Goal: Check status: Check status

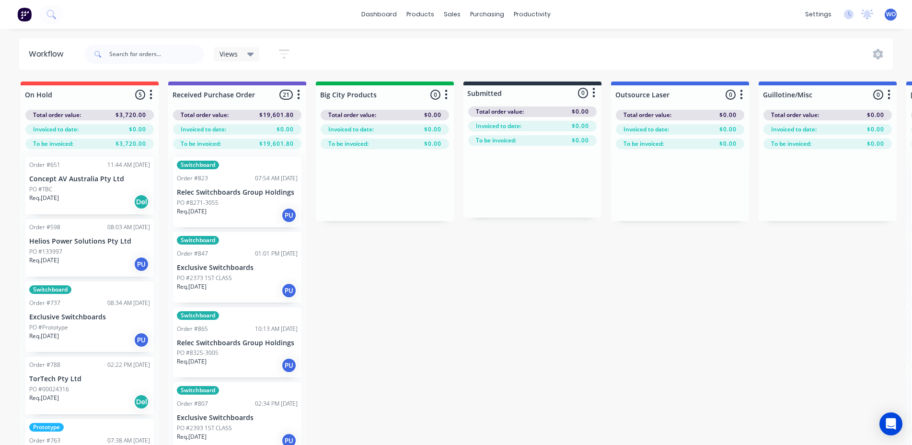
click at [17, 12] on button at bounding box center [24, 14] width 20 height 19
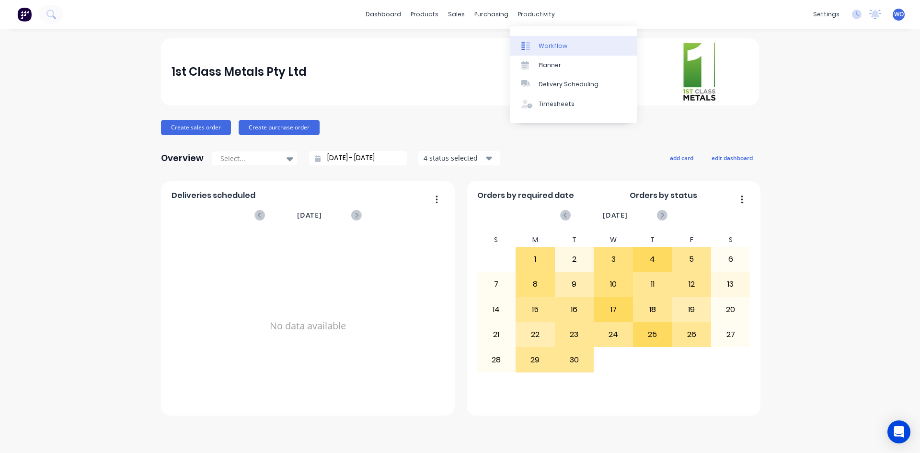
click at [548, 42] on div "Workflow" at bounding box center [552, 46] width 29 height 9
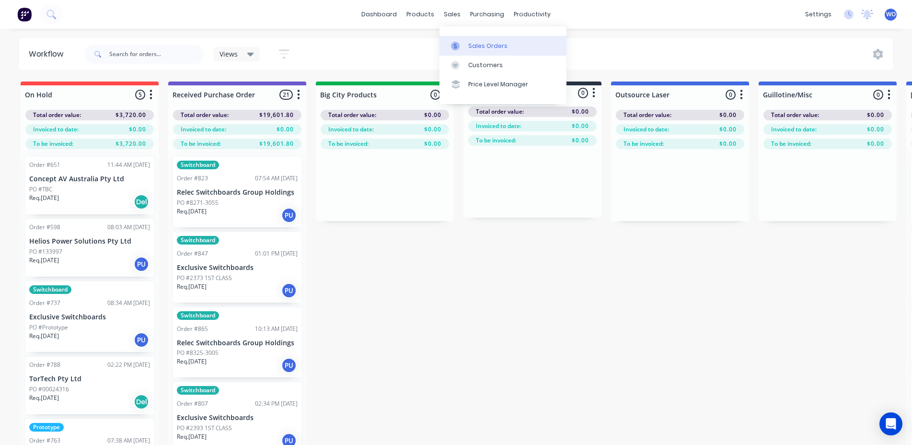
click at [483, 43] on div "Sales Orders" at bounding box center [487, 46] width 39 height 9
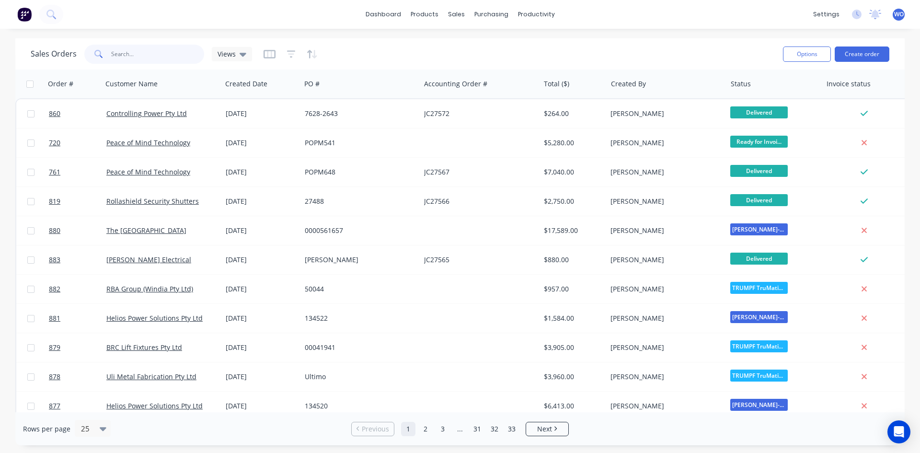
click at [185, 61] on input "text" at bounding box center [157, 54] width 93 height 19
type input "811"
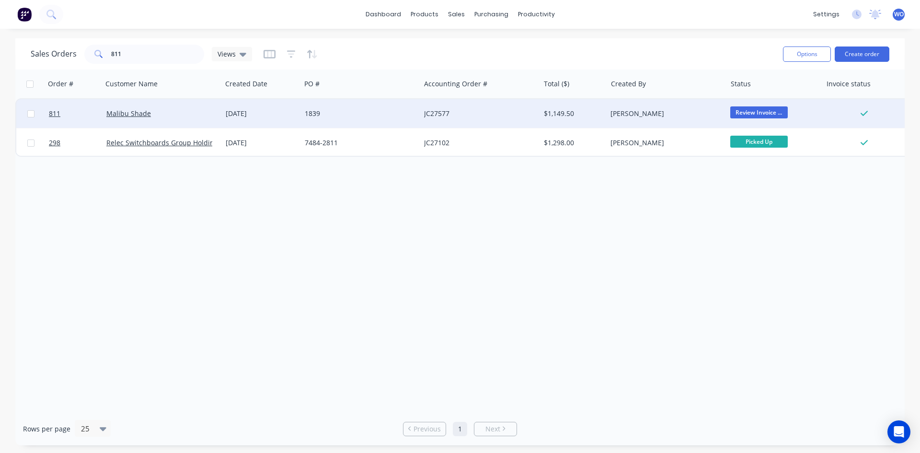
click at [198, 109] on div "Malibu Shade" at bounding box center [159, 114] width 106 height 10
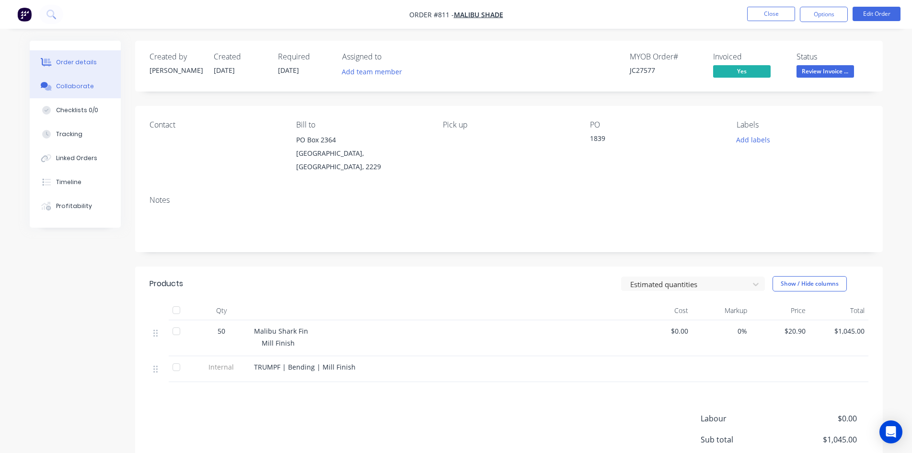
click at [76, 92] on button "Collaborate" at bounding box center [75, 86] width 91 height 24
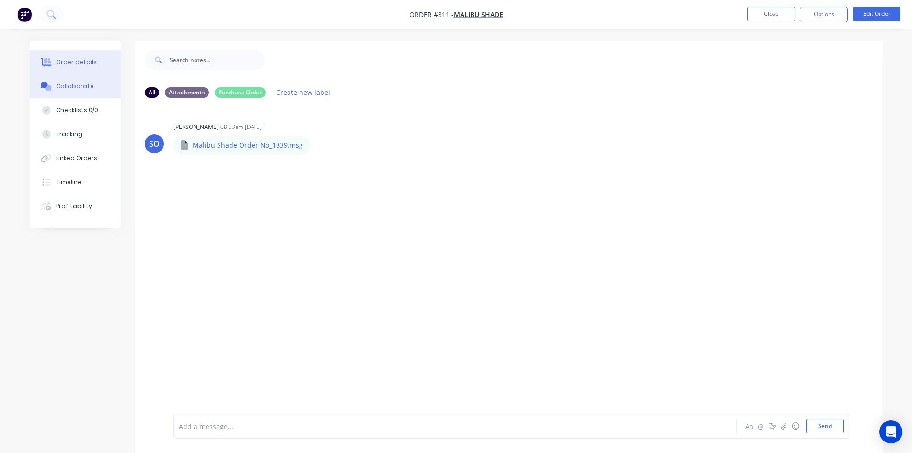
click at [87, 68] on button "Order details" at bounding box center [75, 62] width 91 height 24
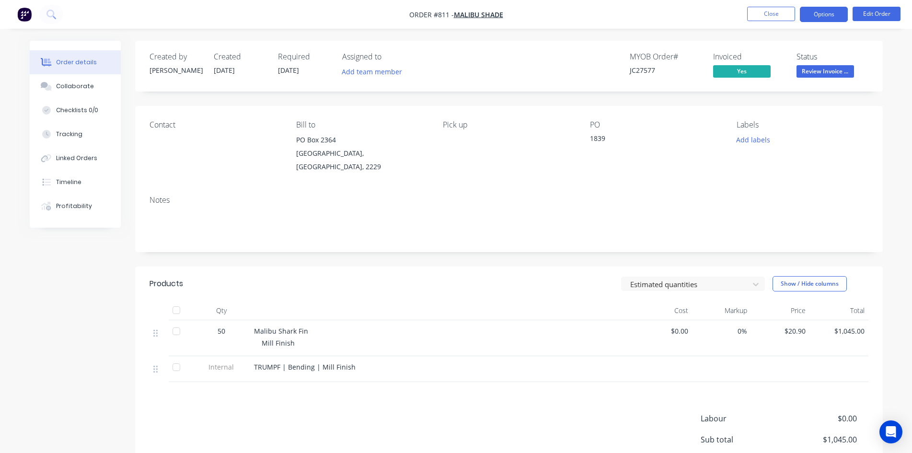
click at [834, 19] on button "Options" at bounding box center [824, 14] width 48 height 15
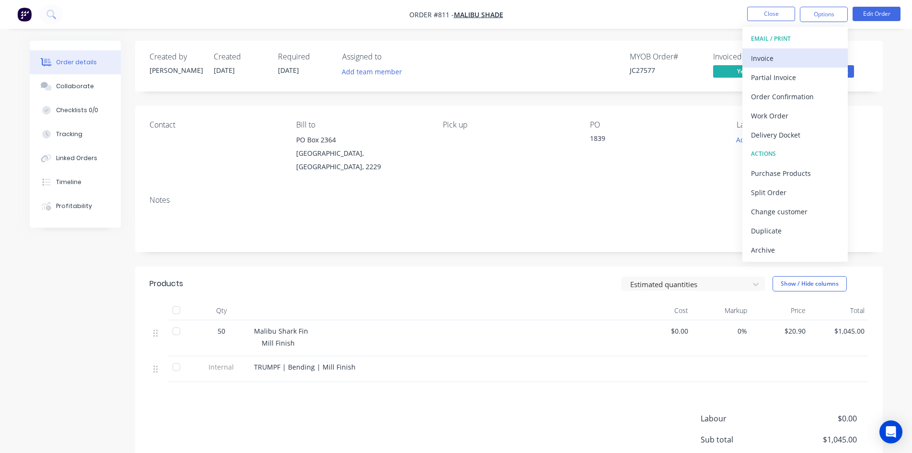
click at [779, 52] on div "Invoice" at bounding box center [795, 58] width 88 height 14
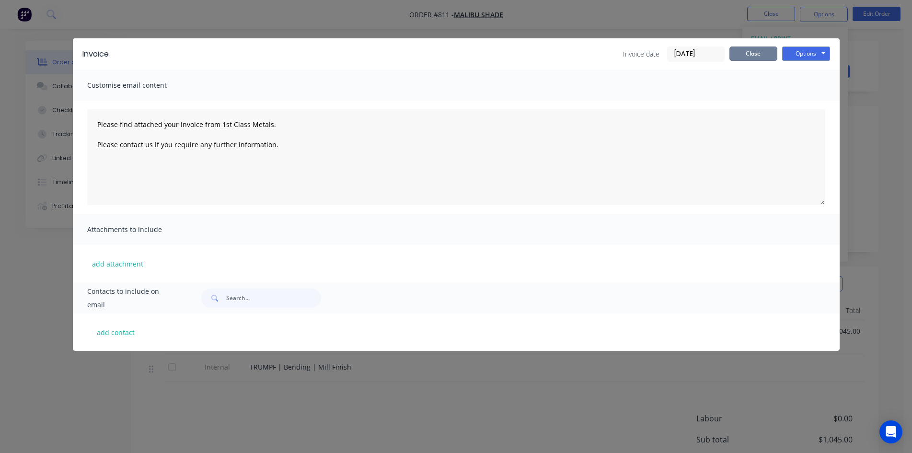
click at [763, 57] on button "Close" at bounding box center [753, 53] width 48 height 14
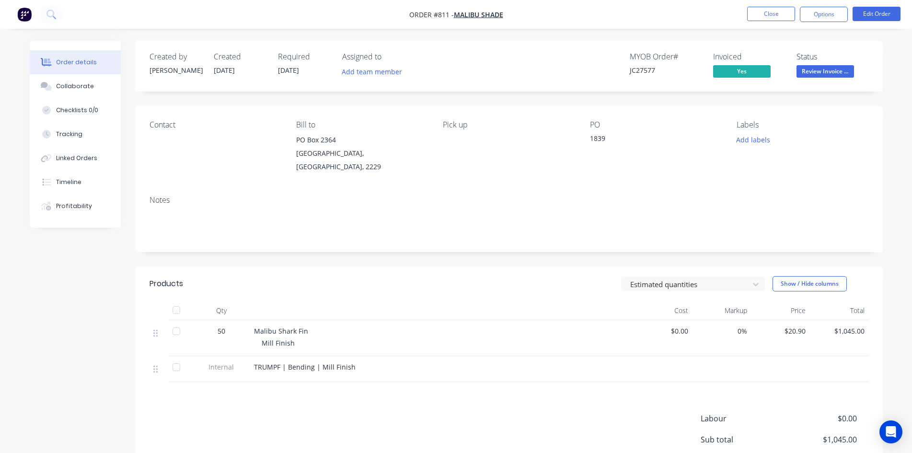
click at [23, 14] on img "button" at bounding box center [24, 14] width 14 height 14
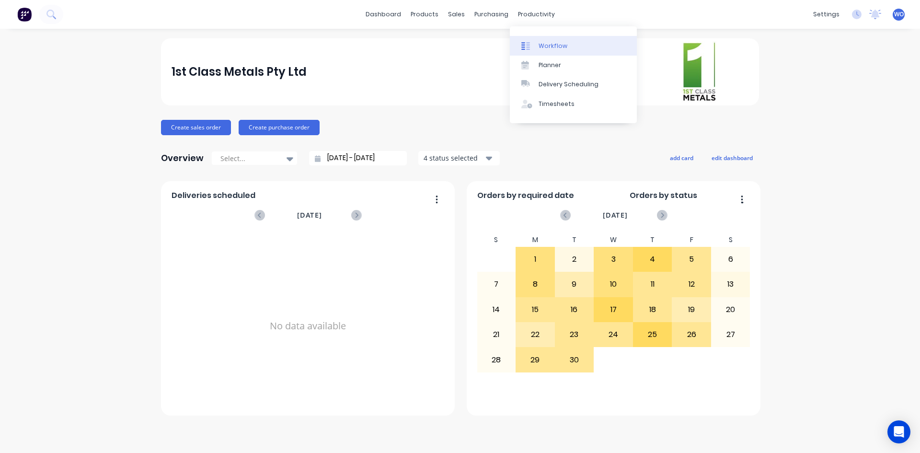
click at [571, 46] on link "Workflow" at bounding box center [573, 45] width 127 height 19
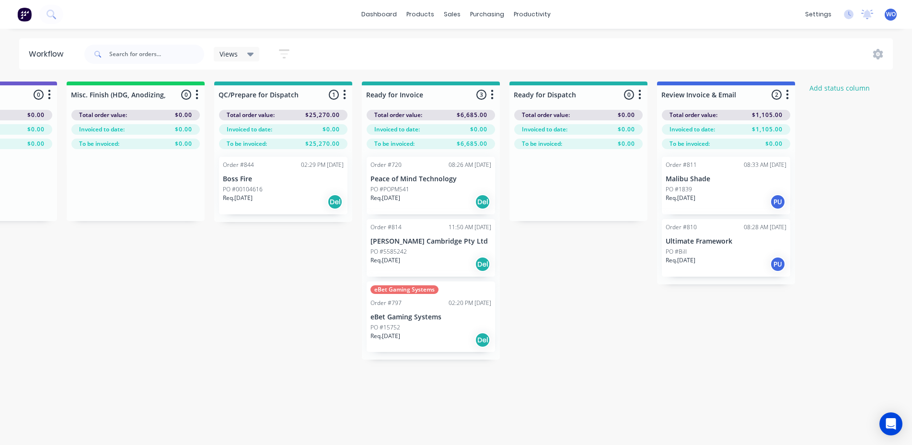
scroll to position [0, 3526]
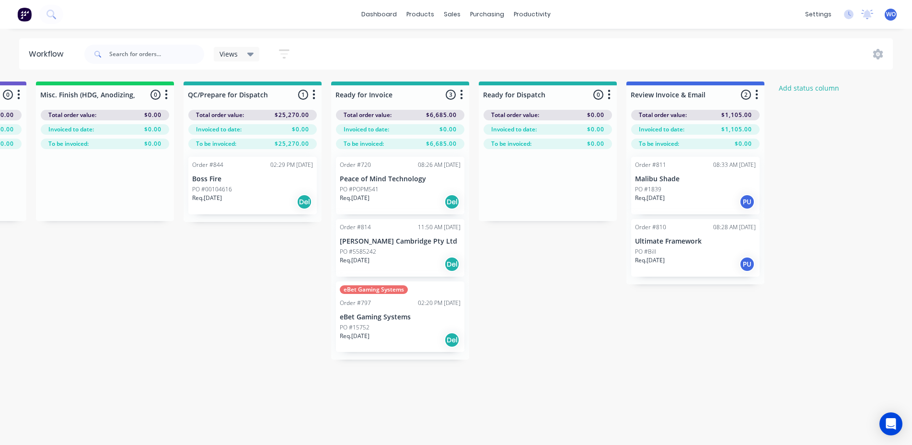
click at [23, 13] on img at bounding box center [24, 14] width 14 height 14
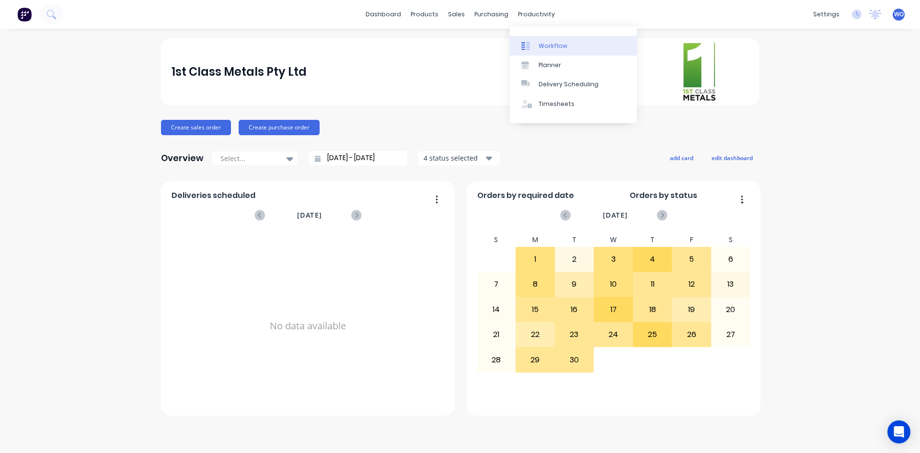
click at [557, 49] on div "Workflow" at bounding box center [552, 46] width 29 height 9
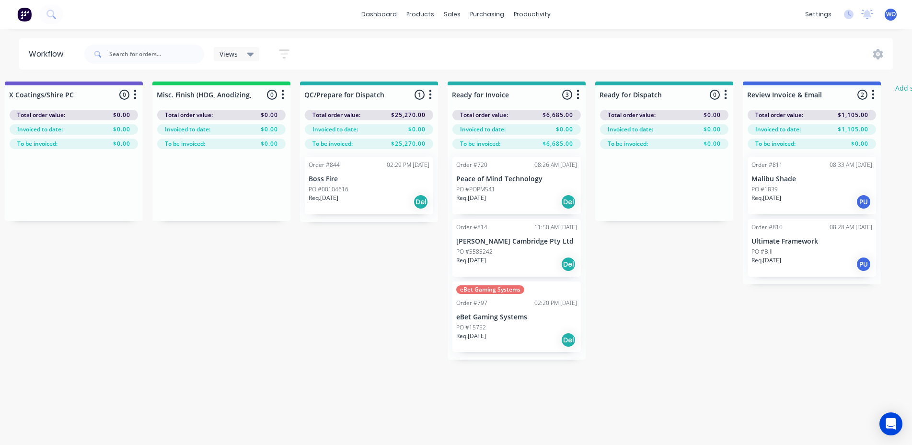
scroll to position [0, 3526]
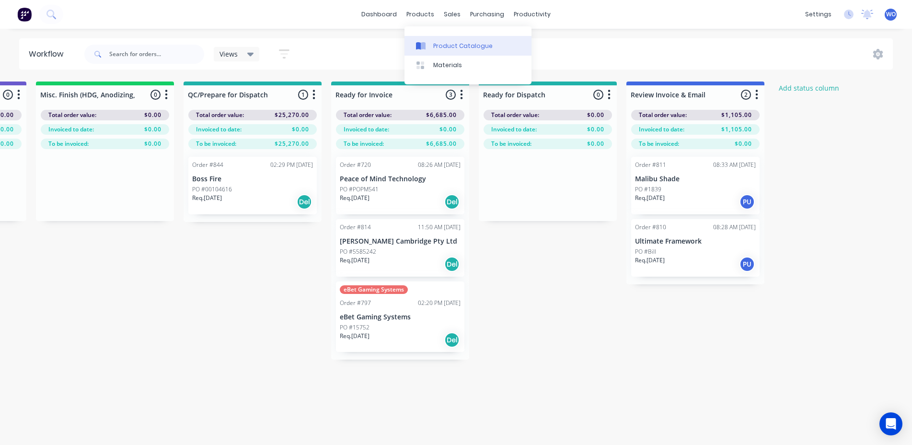
click at [440, 41] on link "Product Catalogue" at bounding box center [467, 45] width 127 height 19
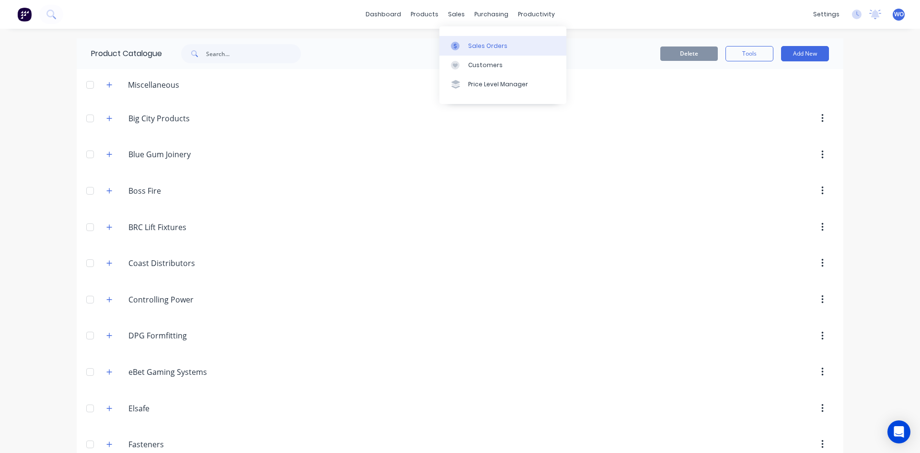
click at [477, 53] on link "Sales Orders" at bounding box center [502, 45] width 127 height 19
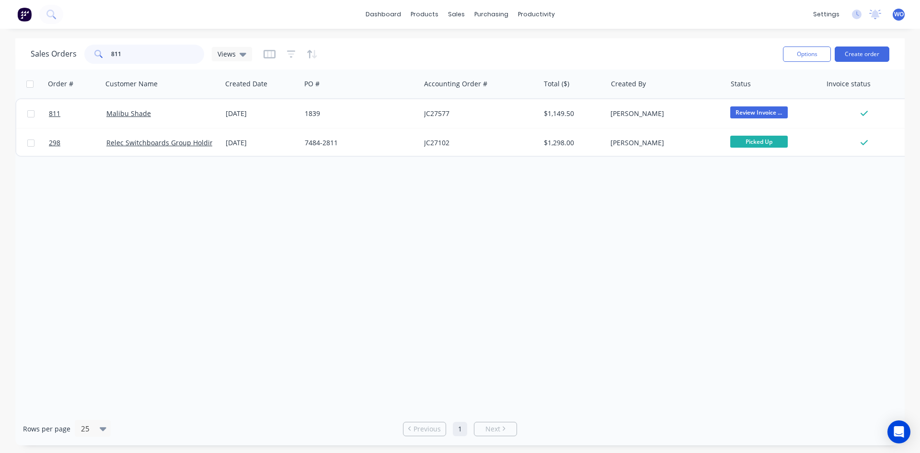
drag, startPoint x: 157, startPoint y: 56, endPoint x: 0, endPoint y: 32, distance: 158.9
click at [0, 32] on div "dashboard products sales purchasing productivity dashboard products Product Cat…" at bounding box center [460, 226] width 920 height 453
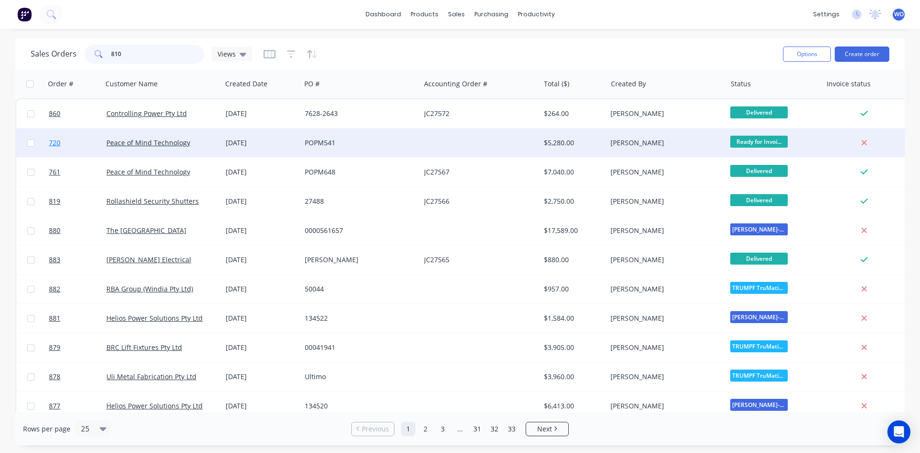
type input "810"
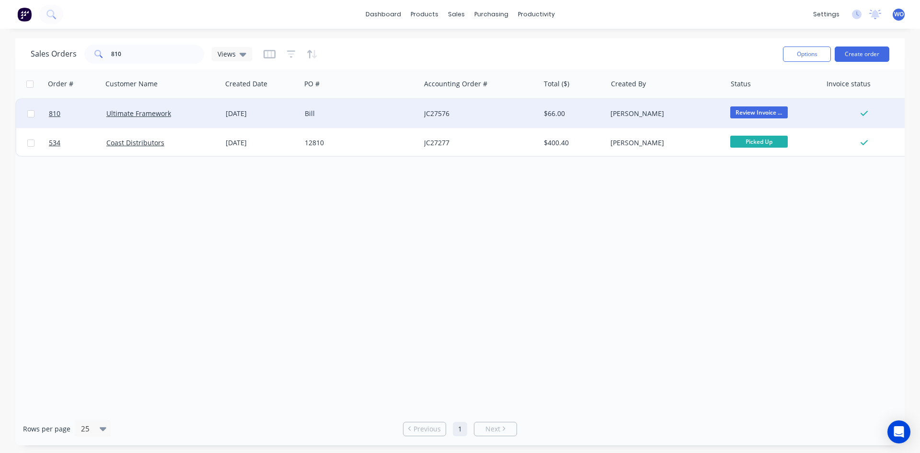
click at [631, 117] on div "[PERSON_NAME]" at bounding box center [663, 114] width 106 height 10
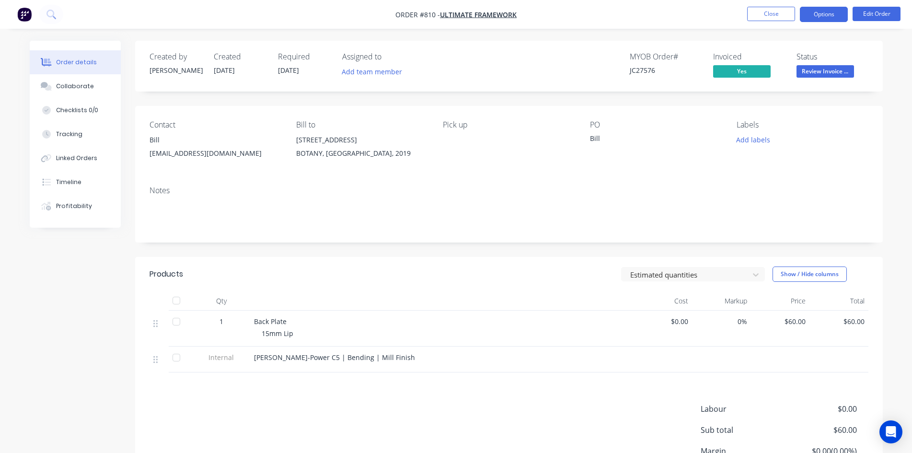
click at [829, 20] on button "Options" at bounding box center [824, 14] width 48 height 15
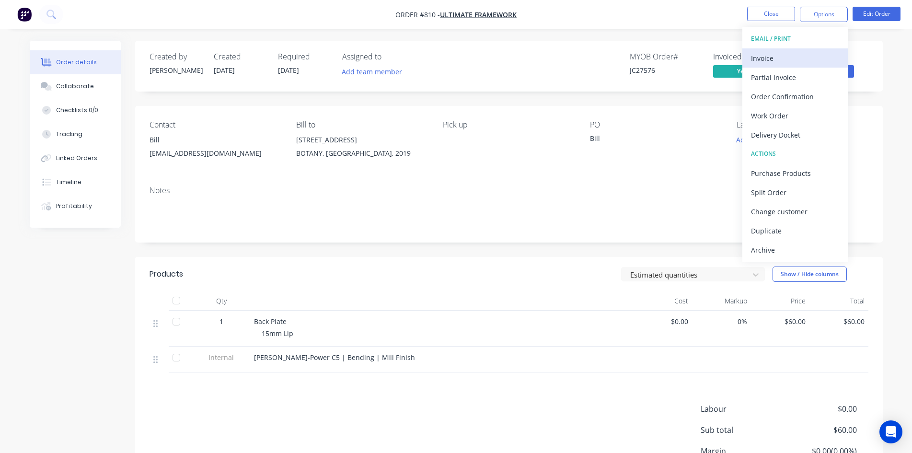
click at [775, 61] on div "Invoice" at bounding box center [795, 58] width 88 height 14
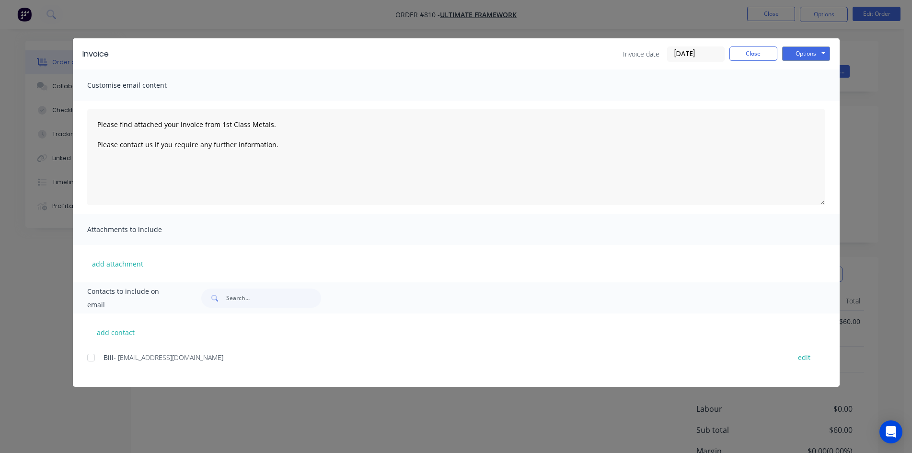
click at [92, 354] on div at bounding box center [90, 357] width 19 height 19
click at [816, 56] on button "Options" at bounding box center [806, 53] width 48 height 14
click at [809, 103] on button "Email" at bounding box center [812, 102] width 61 height 16
type textarea "Please find attached your invoice from 1st Class Metals. Please contact us if y…"
click at [762, 57] on button "Close" at bounding box center [753, 53] width 48 height 14
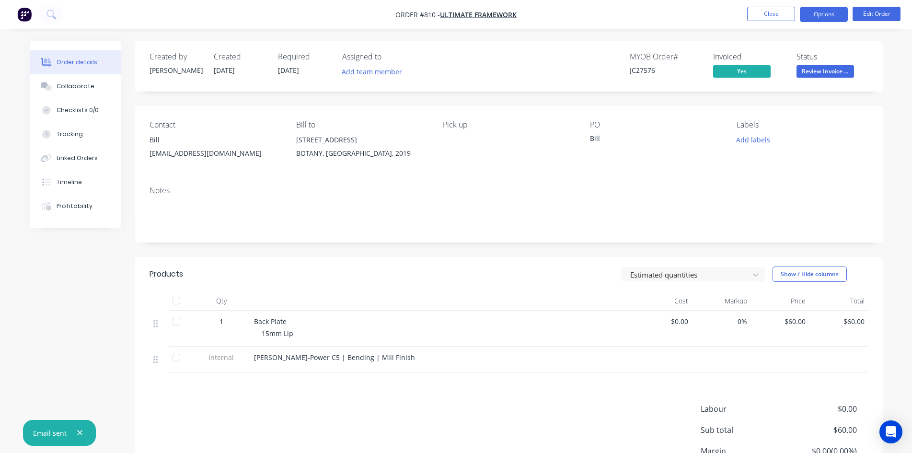
click at [826, 11] on button "Options" at bounding box center [824, 14] width 48 height 15
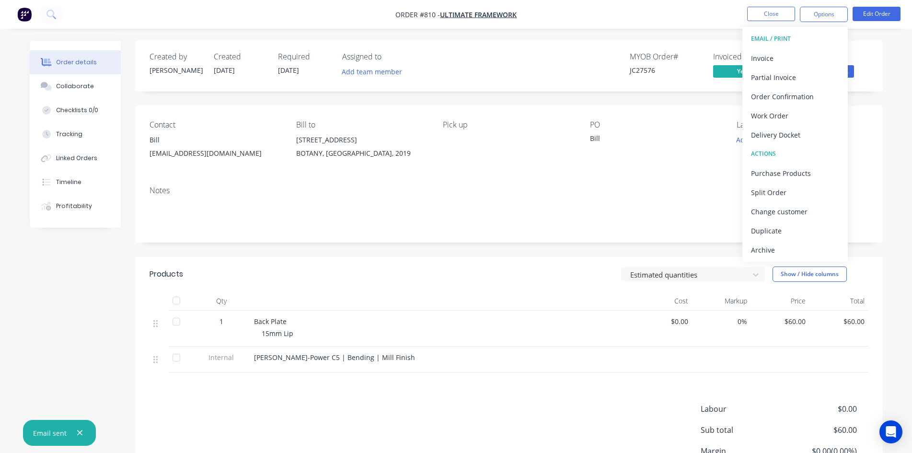
click at [659, 117] on div "Contact [PERSON_NAME] [PERSON_NAME][EMAIL_ADDRESS][DOMAIN_NAME] Bill to [STREET…" at bounding box center [508, 142] width 747 height 72
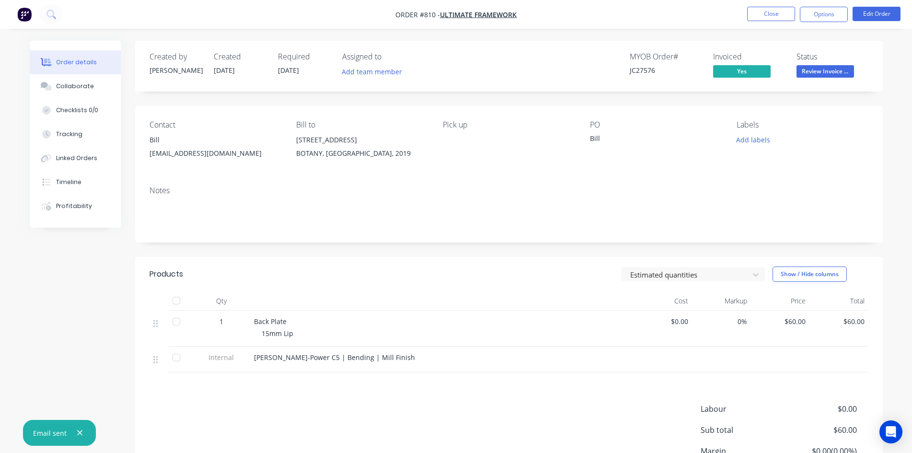
click at [823, 70] on span "Review Invoice ..." at bounding box center [824, 71] width 57 height 12
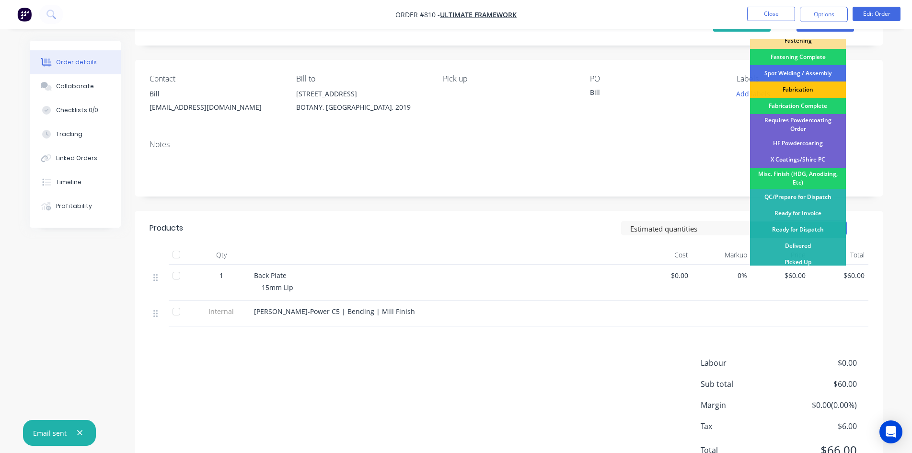
scroll to position [90, 0]
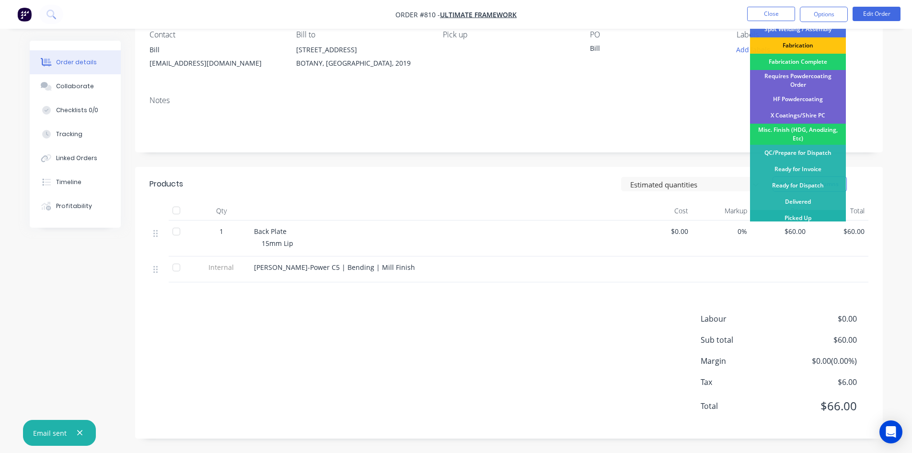
click at [789, 213] on div "Picked Up" at bounding box center [798, 218] width 96 height 16
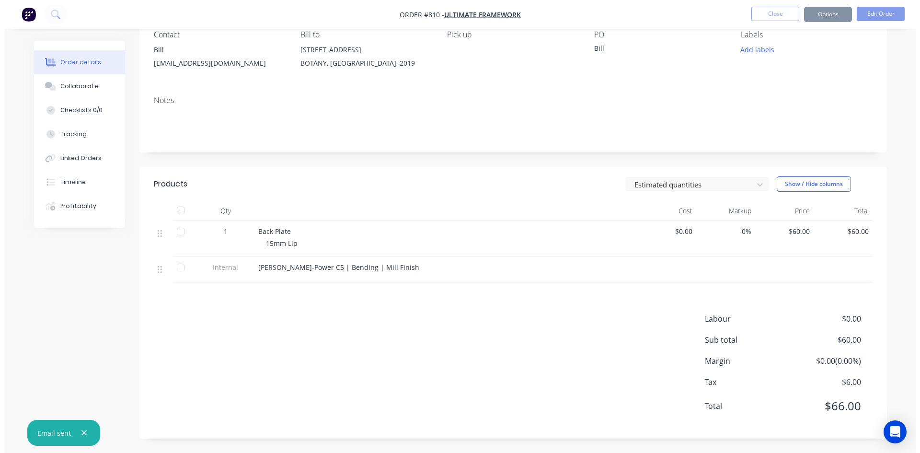
scroll to position [0, 0]
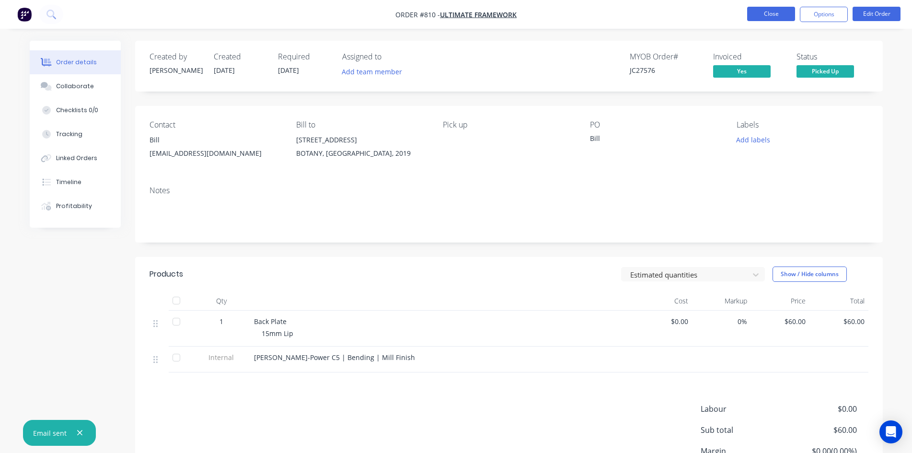
click at [761, 16] on button "Close" at bounding box center [771, 14] width 48 height 14
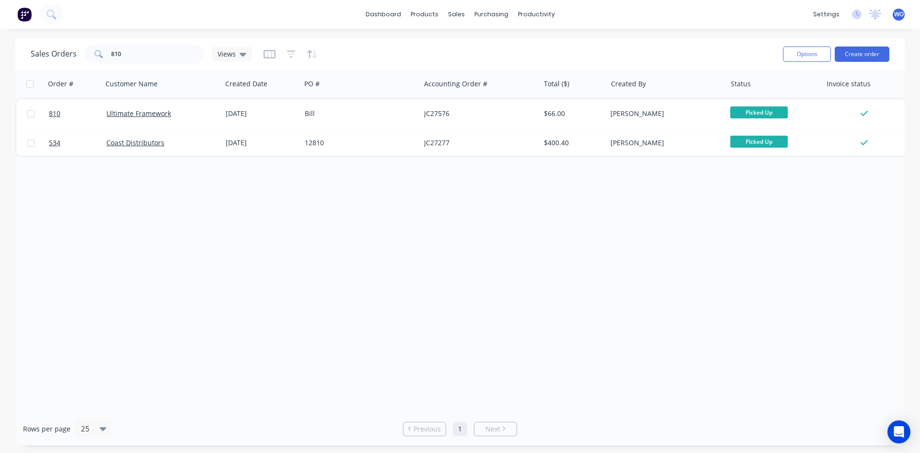
click at [24, 11] on img at bounding box center [24, 14] width 14 height 14
